Goal: Find contact information: Find contact information

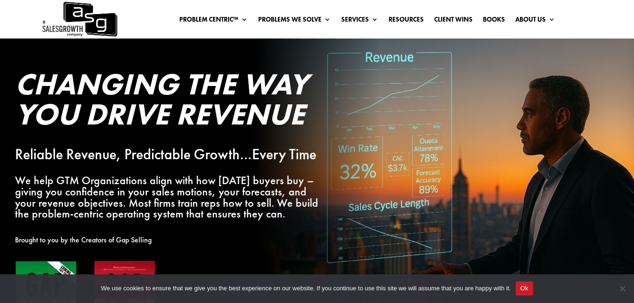
click at [114, 19] on img at bounding box center [79, 19] width 76 height 38
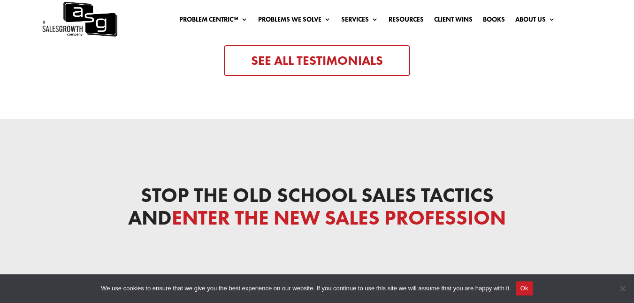
scroll to position [3076, 0]
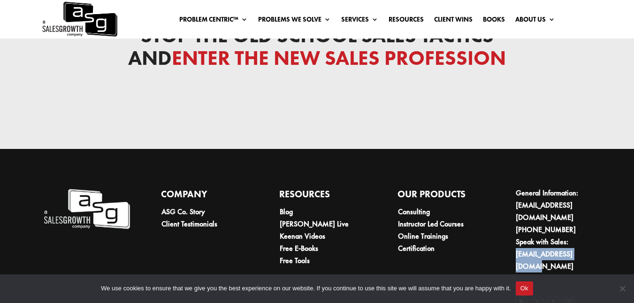
drag, startPoint x: 593, startPoint y: 220, endPoint x: 515, endPoint y: 230, distance: 78.1
click at [515, 230] on ul "General Information: [EMAIL_ADDRESS][DOMAIN_NAME] [PHONE_NUMBER] Speak with Sal…" at bounding box center [558, 233] width 87 height 92
copy link "[EMAIL_ADDRESS][DOMAIN_NAME]"
